Goal: Entertainment & Leisure: Consume media (video, audio)

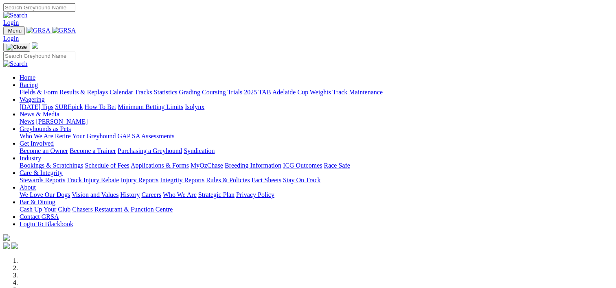
scroll to position [300, 0]
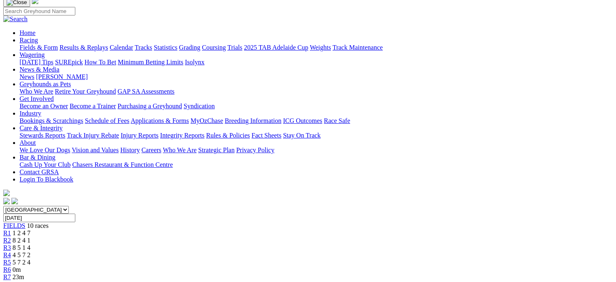
scroll to position [56, 0]
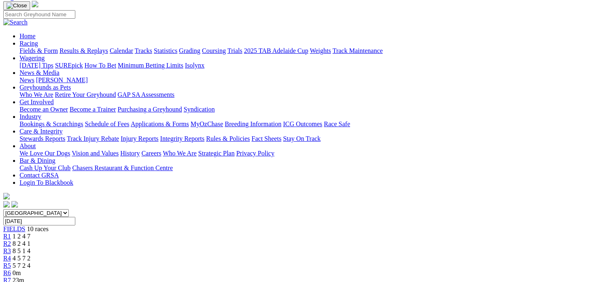
click at [272, 255] on div "R4 4 5 7 2" at bounding box center [308, 258] width 610 height 7
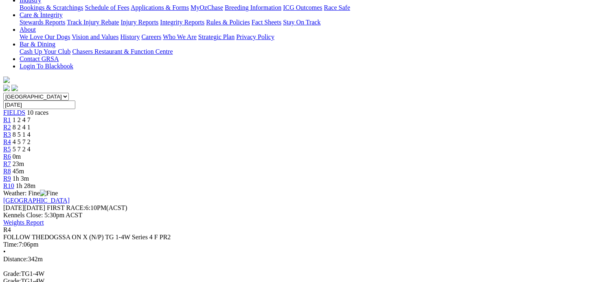
scroll to position [203, 0]
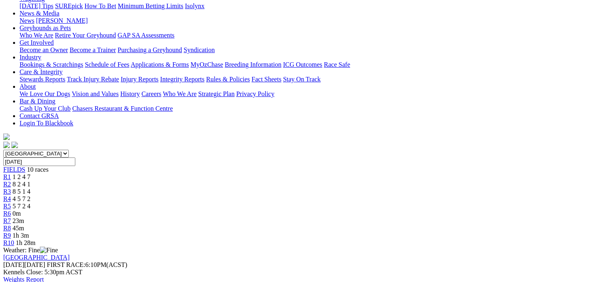
scroll to position [99, 0]
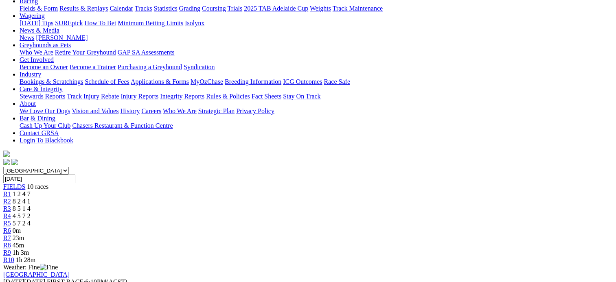
click at [31, 205] on span "8 5 1 4" at bounding box center [22, 208] width 18 height 7
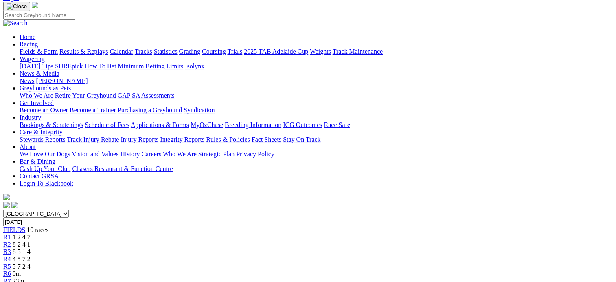
scroll to position [55, 0]
click at [31, 241] on span "8 2 4 1" at bounding box center [22, 244] width 18 height 7
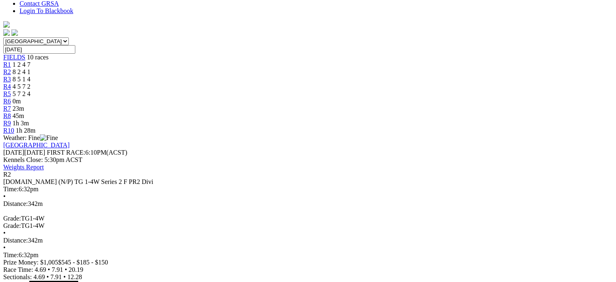
scroll to position [228, 0]
